Goal: Check status: Check status

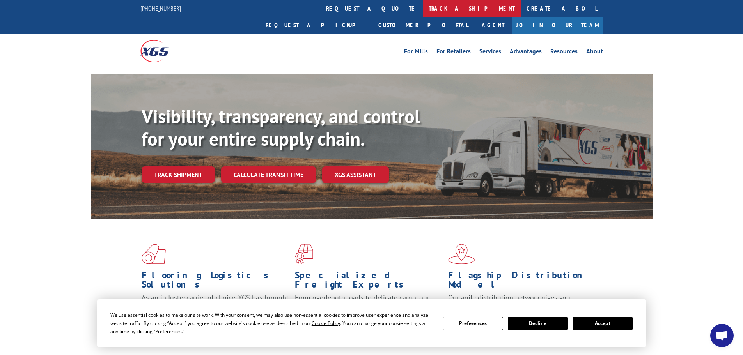
click at [423, 4] on link "track a shipment" at bounding box center [472, 8] width 98 height 17
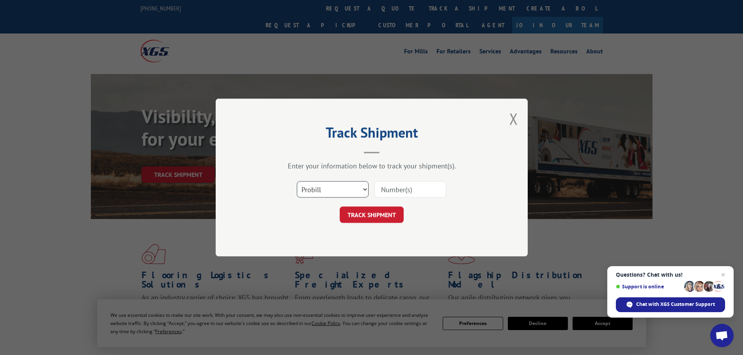
click at [325, 188] on select "Select category... Probill BOL PO" at bounding box center [333, 189] width 72 height 16
select select "bol"
click at [297, 181] on select "Select category... Probill BOL PO" at bounding box center [333, 189] width 72 height 16
click at [418, 186] on input at bounding box center [410, 189] width 72 height 16
paste input "4997119"
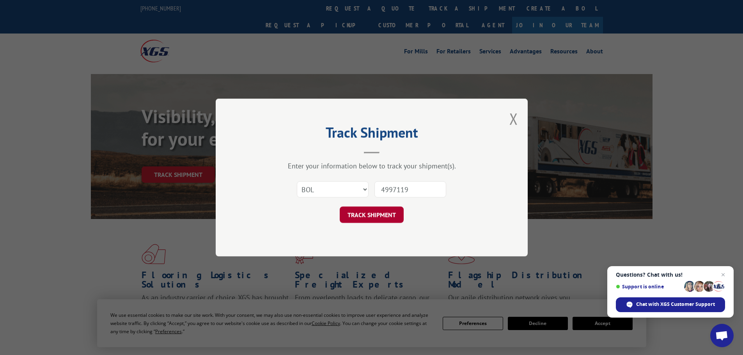
type input "4997119"
click at [363, 218] on button "TRACK SHIPMENT" at bounding box center [372, 215] width 64 height 16
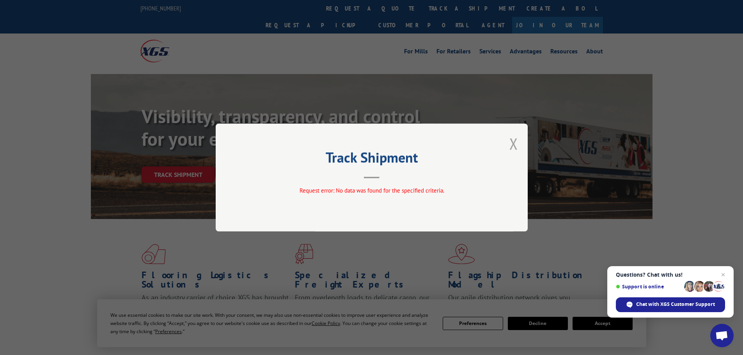
click at [516, 145] on button "Close modal" at bounding box center [513, 143] width 9 height 21
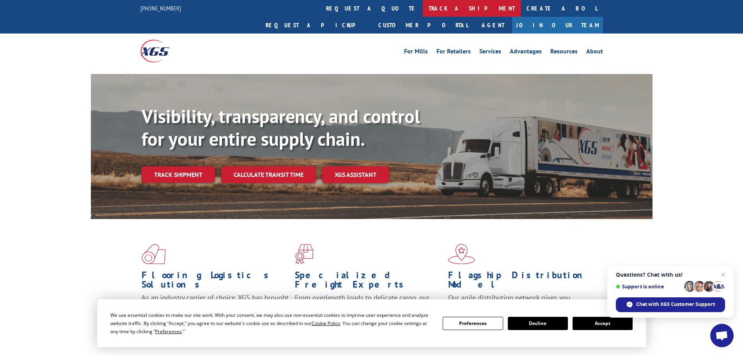
click at [423, 10] on link "track a shipment" at bounding box center [472, 8] width 98 height 17
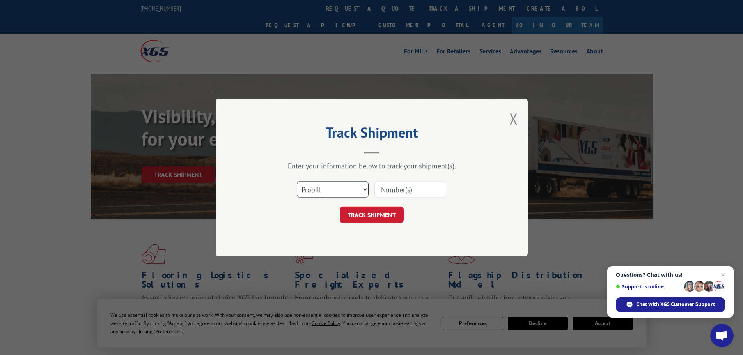
click at [358, 187] on select "Select category... Probill BOL PO" at bounding box center [333, 189] width 72 height 16
select select "bol"
click at [297, 181] on select "Select category... Probill BOL PO" at bounding box center [333, 189] width 72 height 16
click at [405, 190] on input at bounding box center [410, 189] width 72 height 16
paste input "4997119"
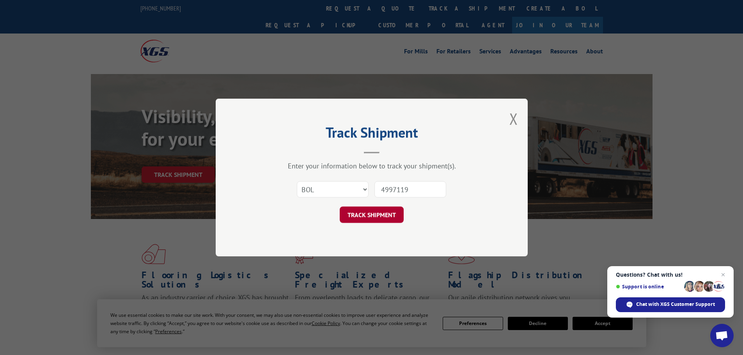
type input "4997119"
click at [388, 213] on button "TRACK SHIPMENT" at bounding box center [372, 215] width 64 height 16
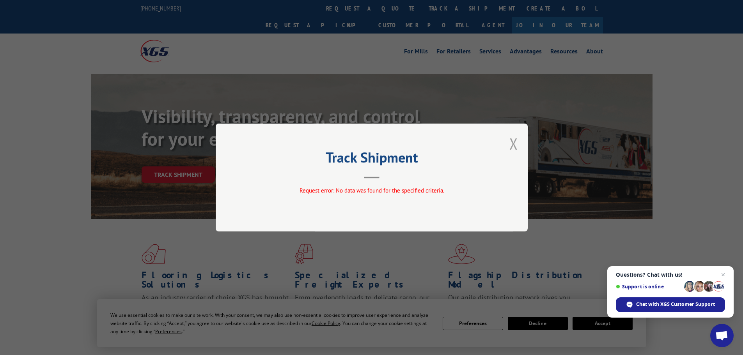
click at [511, 145] on button "Close modal" at bounding box center [513, 143] width 9 height 21
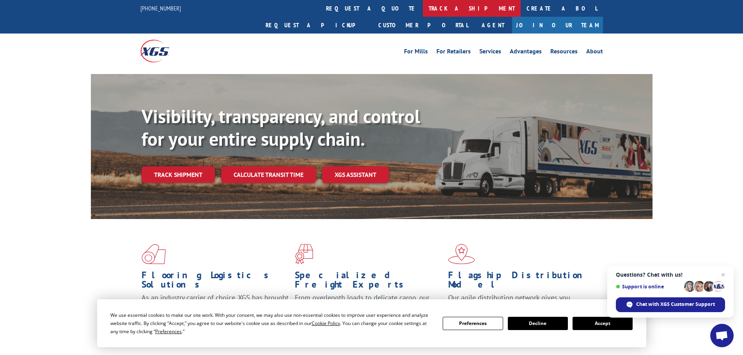
click at [423, 10] on link "track a shipment" at bounding box center [472, 8] width 98 height 17
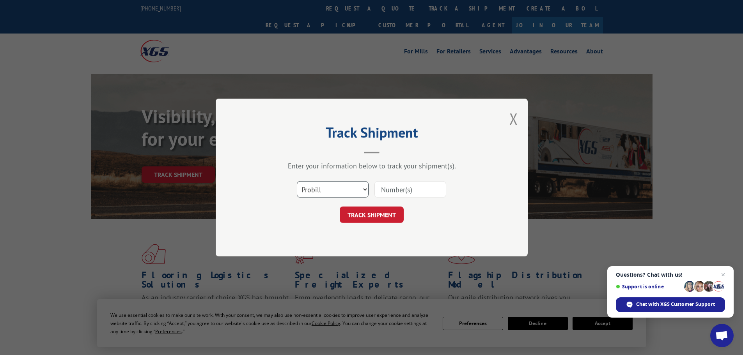
click at [341, 188] on select "Select category... Probill BOL PO" at bounding box center [333, 189] width 72 height 16
select select "bol"
click at [297, 181] on select "Select category... Probill BOL PO" at bounding box center [333, 189] width 72 height 16
click at [395, 190] on input at bounding box center [410, 189] width 72 height 16
paste input "7073620"
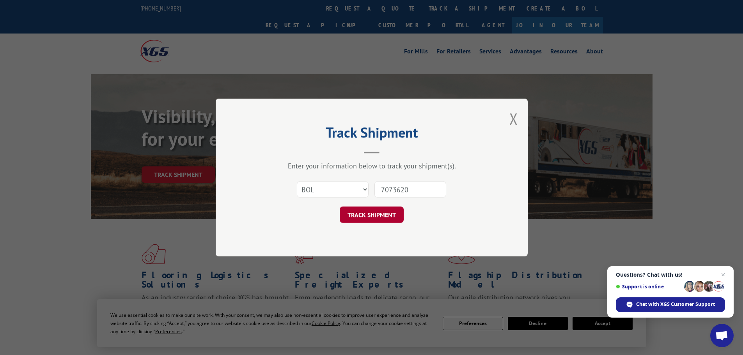
type input "7073620"
click at [385, 216] on button "TRACK SHIPMENT" at bounding box center [372, 215] width 64 height 16
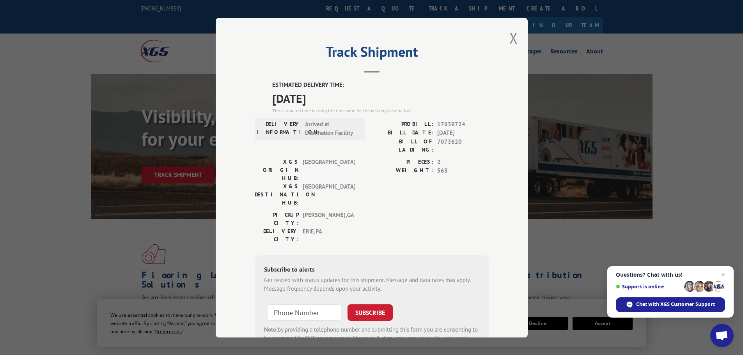
click at [516, 36] on div "Track Shipment ESTIMATED DELIVERY TIME: [DATE] The estimated time is using the …" at bounding box center [372, 178] width 312 height 320
click at [515, 36] on div "Track Shipment ESTIMATED DELIVERY TIME: [DATE] The estimated time is using the …" at bounding box center [372, 178] width 312 height 320
click at [511, 39] on button "Close modal" at bounding box center [513, 38] width 9 height 21
